Goal: Check status: Check status

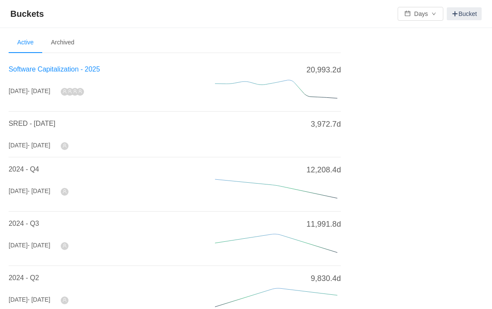
click at [84, 71] on span "Software Capitalization - 2025" at bounding box center [54, 68] width 91 height 7
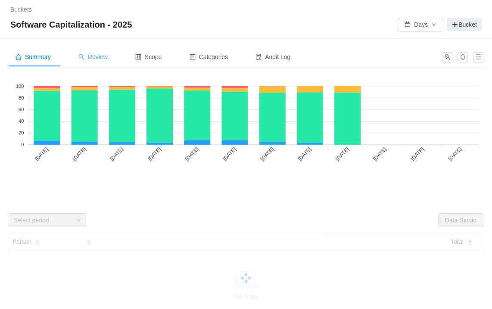
click at [108, 56] on span "Review" at bounding box center [92, 56] width 29 height 7
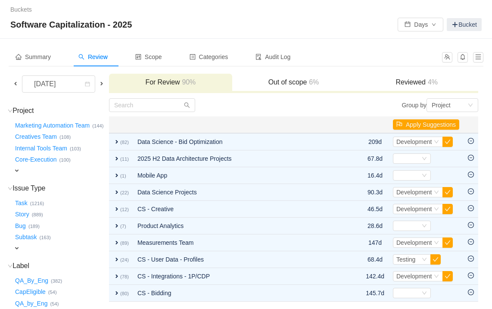
click at [103, 256] on td "Project (67) hide Marketing Automation Team … (144) Creatives Team … (108) Inte…" at bounding box center [59, 273] width 100 height 351
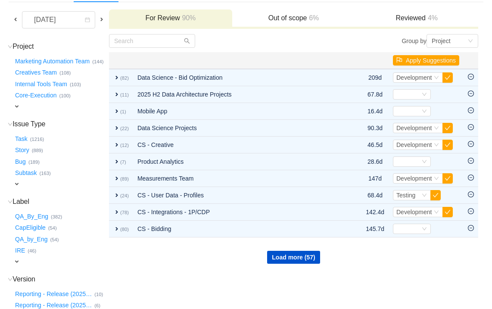
scroll to position [69, 0]
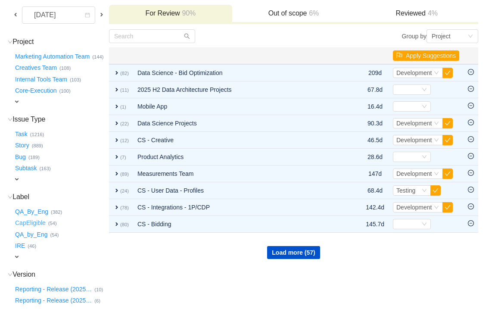
click at [30, 224] on button "CapEligible …" at bounding box center [30, 223] width 35 height 14
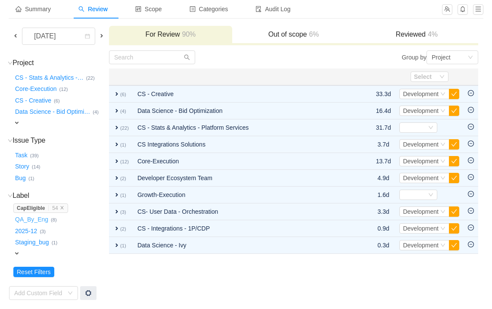
scroll to position [47, 0]
click at [187, 60] on input "text" at bounding box center [152, 58] width 86 height 14
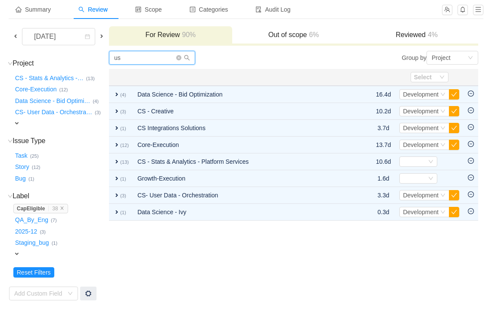
scroll to position [0, 0]
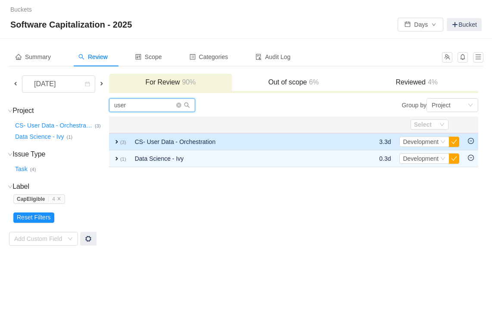
type input "user"
click at [120, 143] on span "expand" at bounding box center [116, 141] width 7 height 7
